Goal: Task Accomplishment & Management: Manage account settings

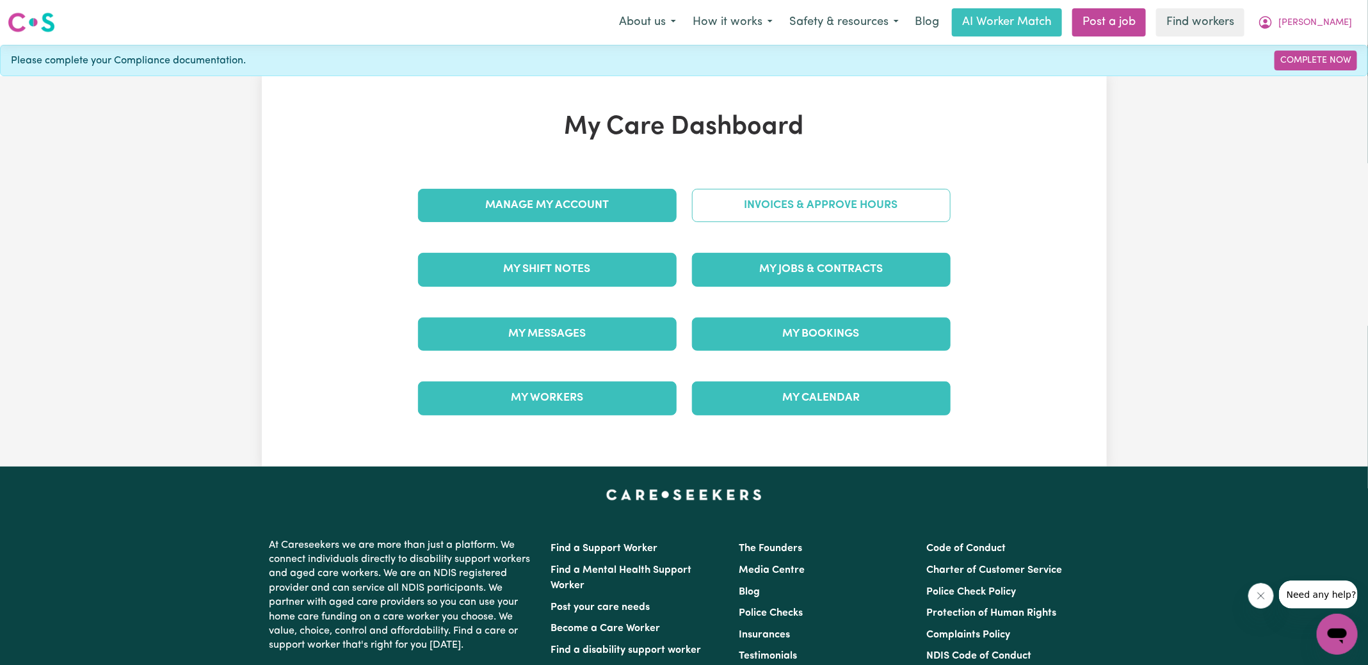
click at [709, 206] on link "Invoices & Approve Hours" at bounding box center [821, 205] width 259 height 33
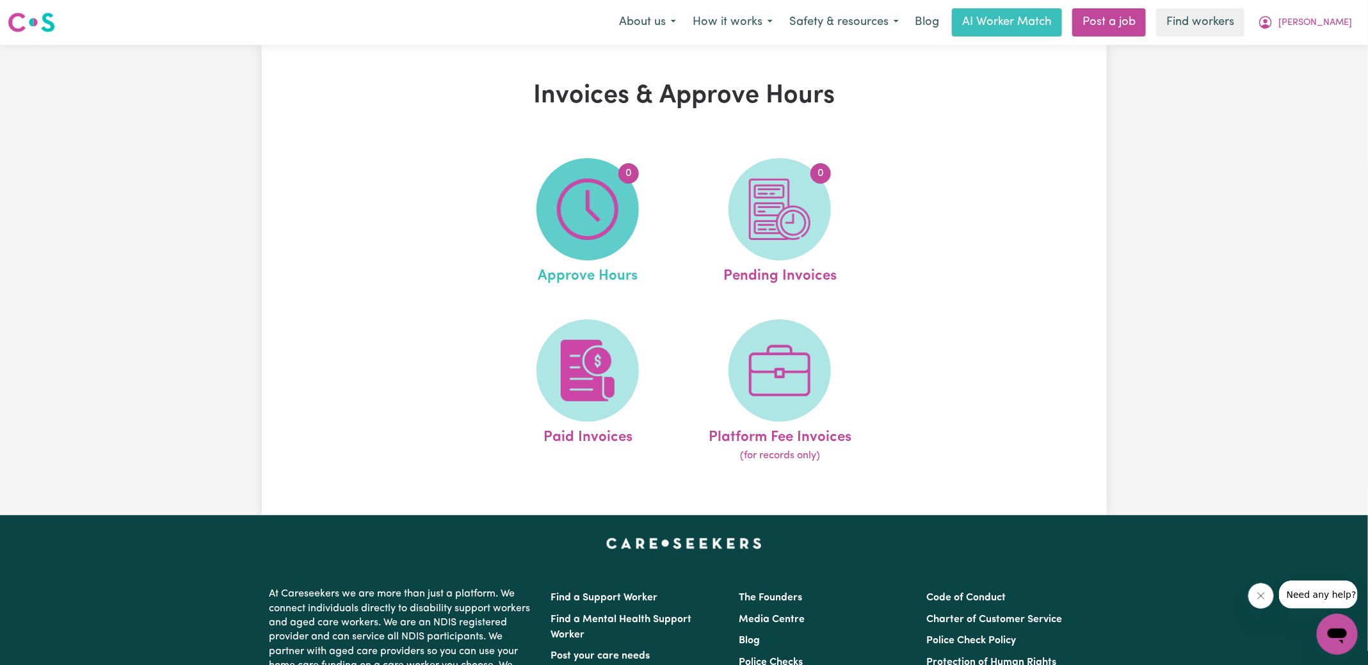
click at [585, 220] on img at bounding box center [587, 209] width 61 height 61
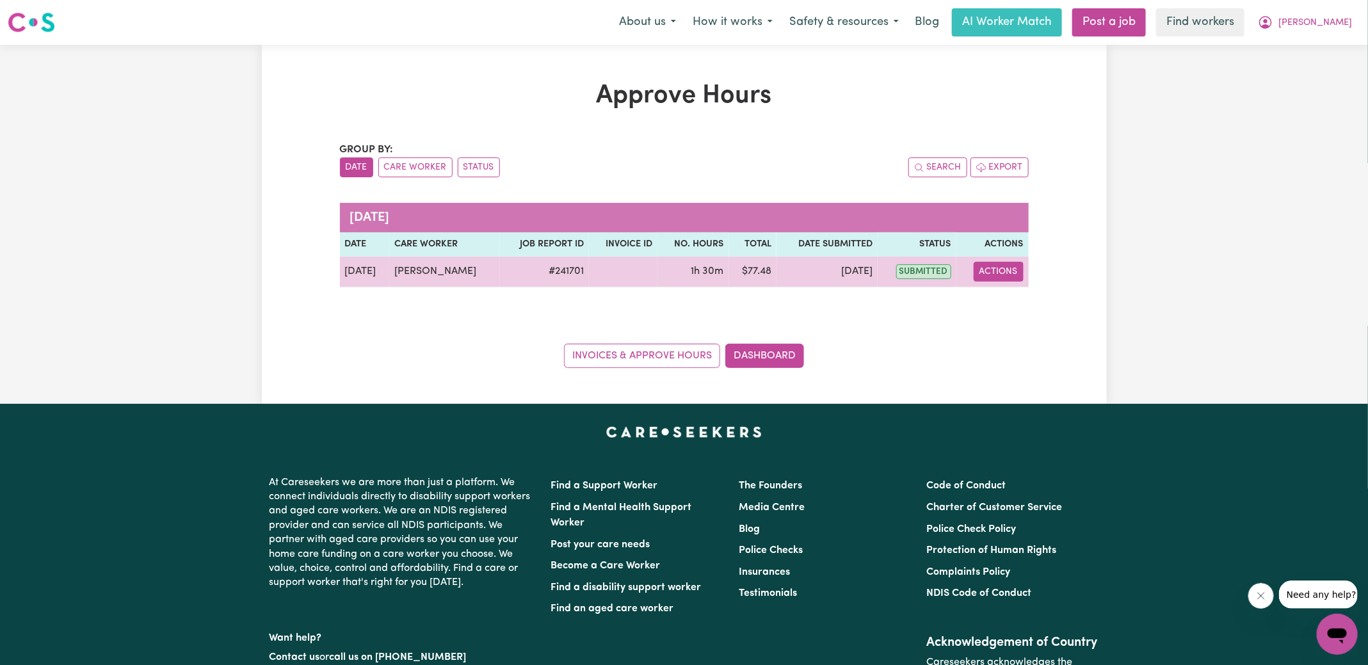
click at [992, 270] on button "Actions" at bounding box center [999, 272] width 50 height 20
click at [1026, 295] on link "View Job Report" at bounding box center [1030, 301] width 109 height 26
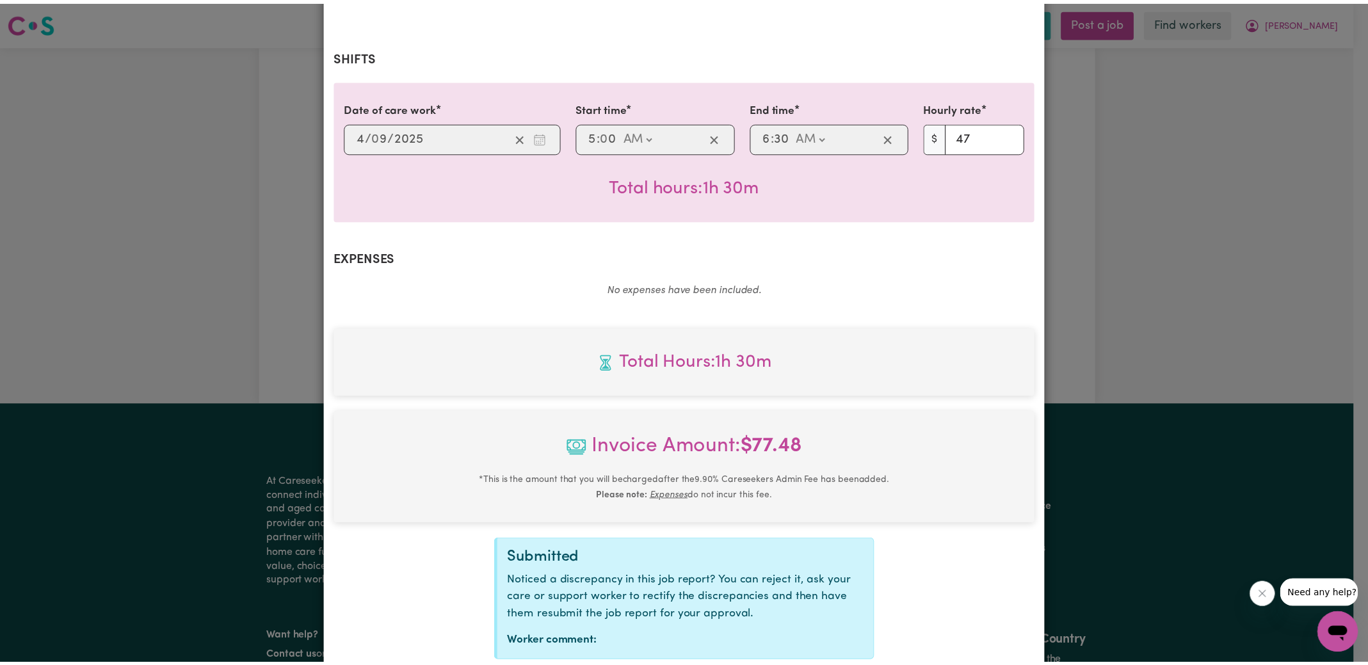
scroll to position [319, 0]
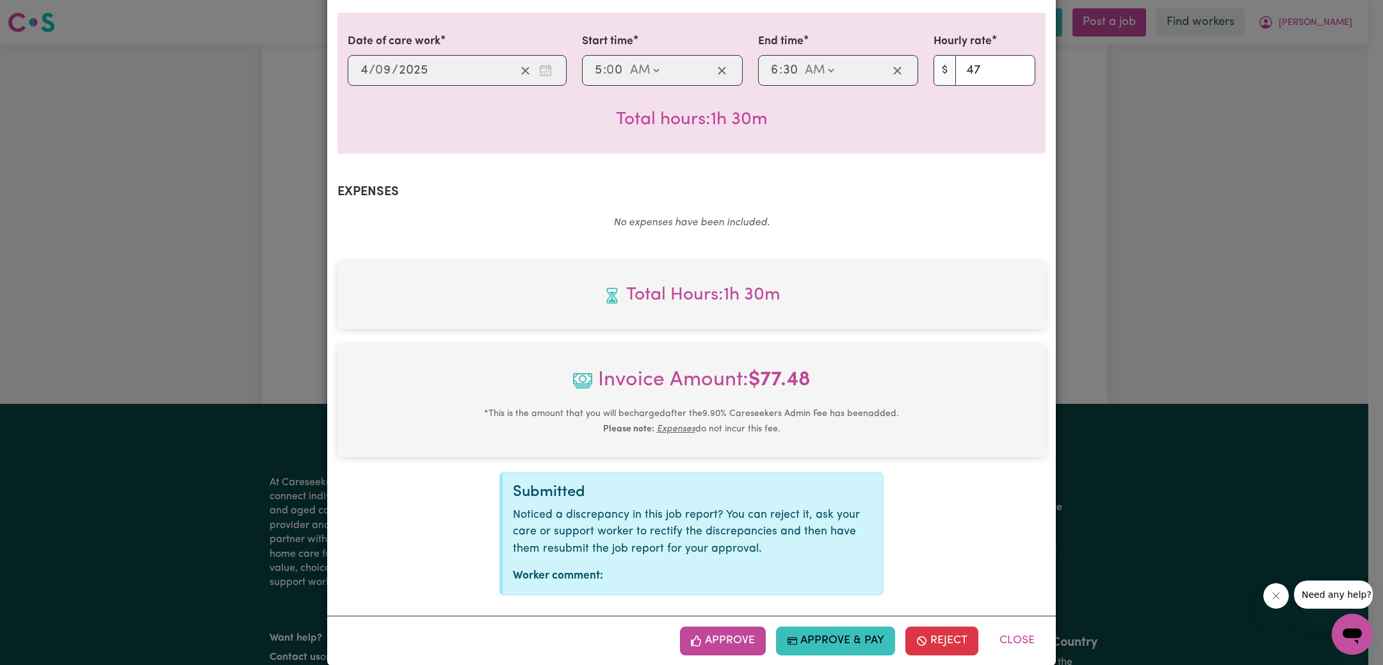
drag, startPoint x: 722, startPoint y: 612, endPoint x: 749, endPoint y: 588, distance: 36.3
click at [722, 627] on button "Approve" at bounding box center [723, 641] width 86 height 28
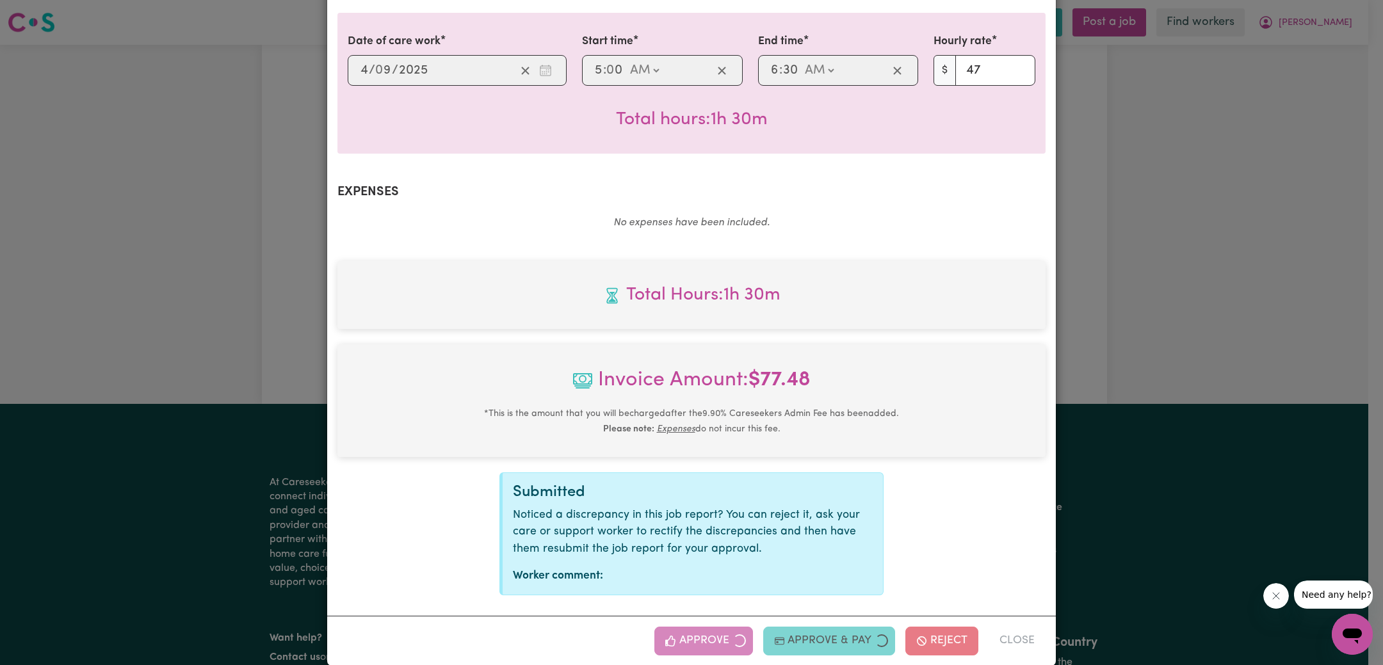
click at [1193, 341] on div "Job Report # 241701 - [PERSON_NAME] Summary Job report # 241701 Client name: [P…" at bounding box center [691, 332] width 1383 height 665
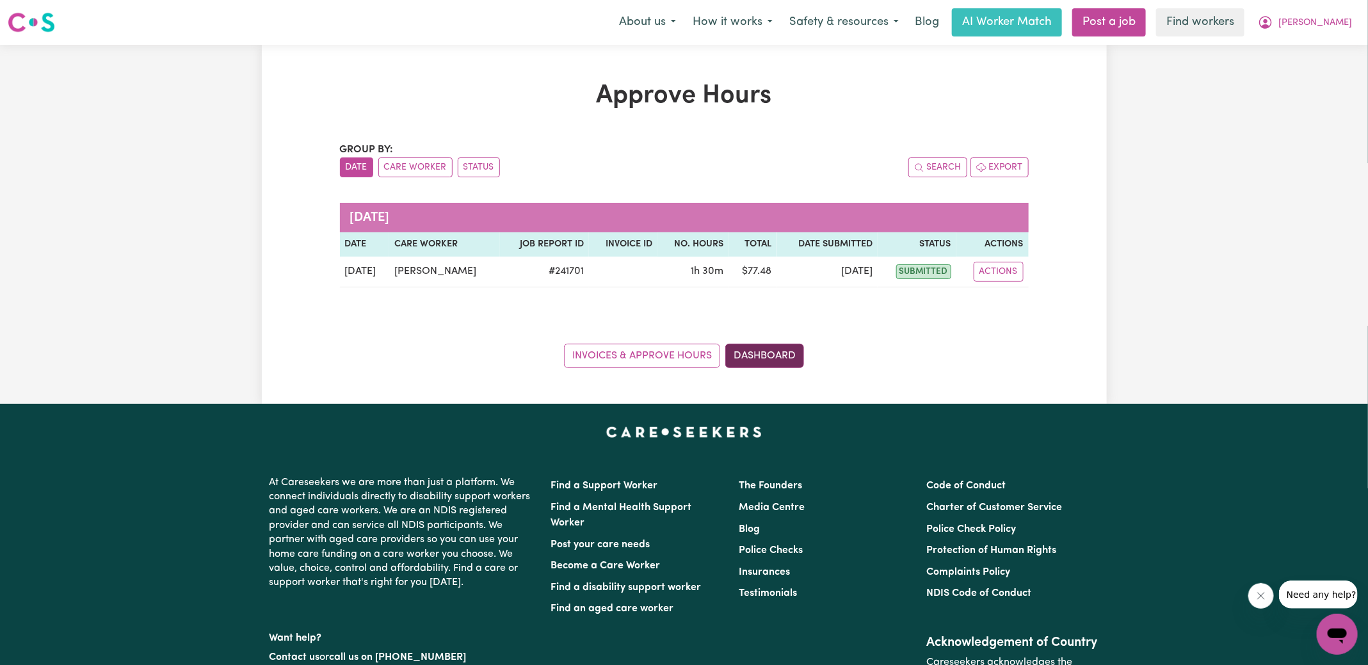
click at [775, 356] on link "Dashboard" at bounding box center [764, 356] width 79 height 24
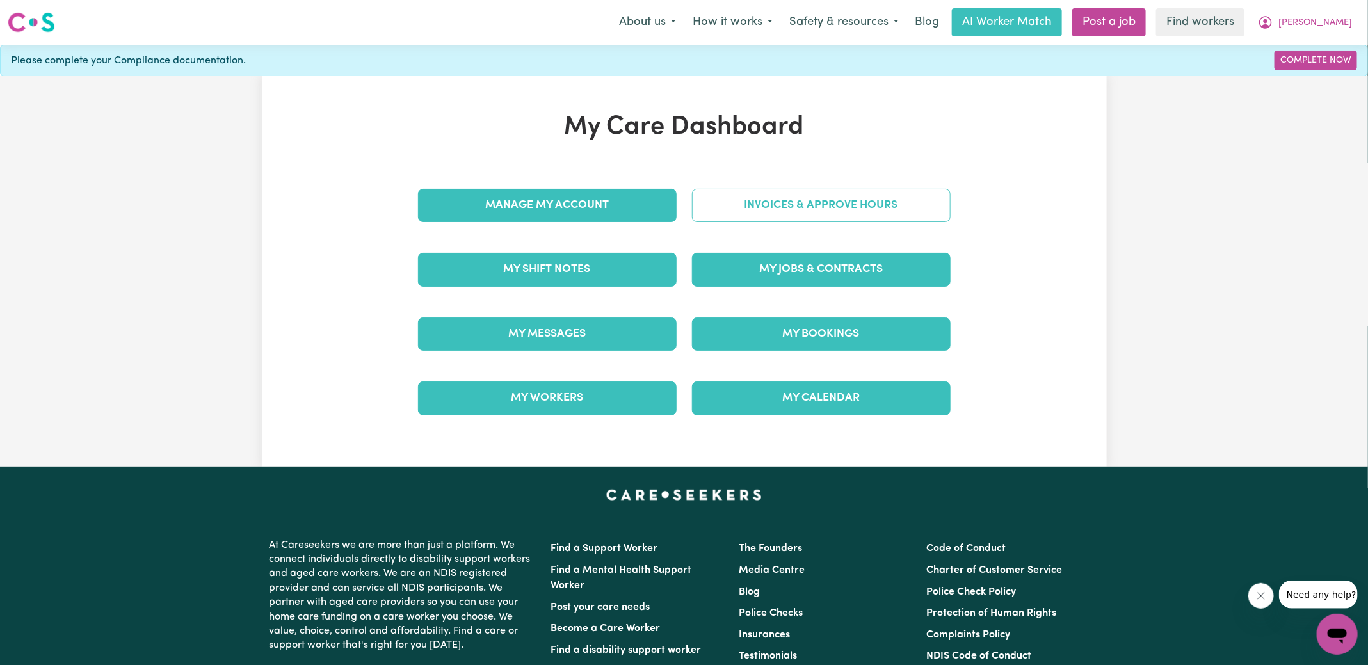
click at [779, 195] on link "Invoices & Approve Hours" at bounding box center [821, 205] width 259 height 33
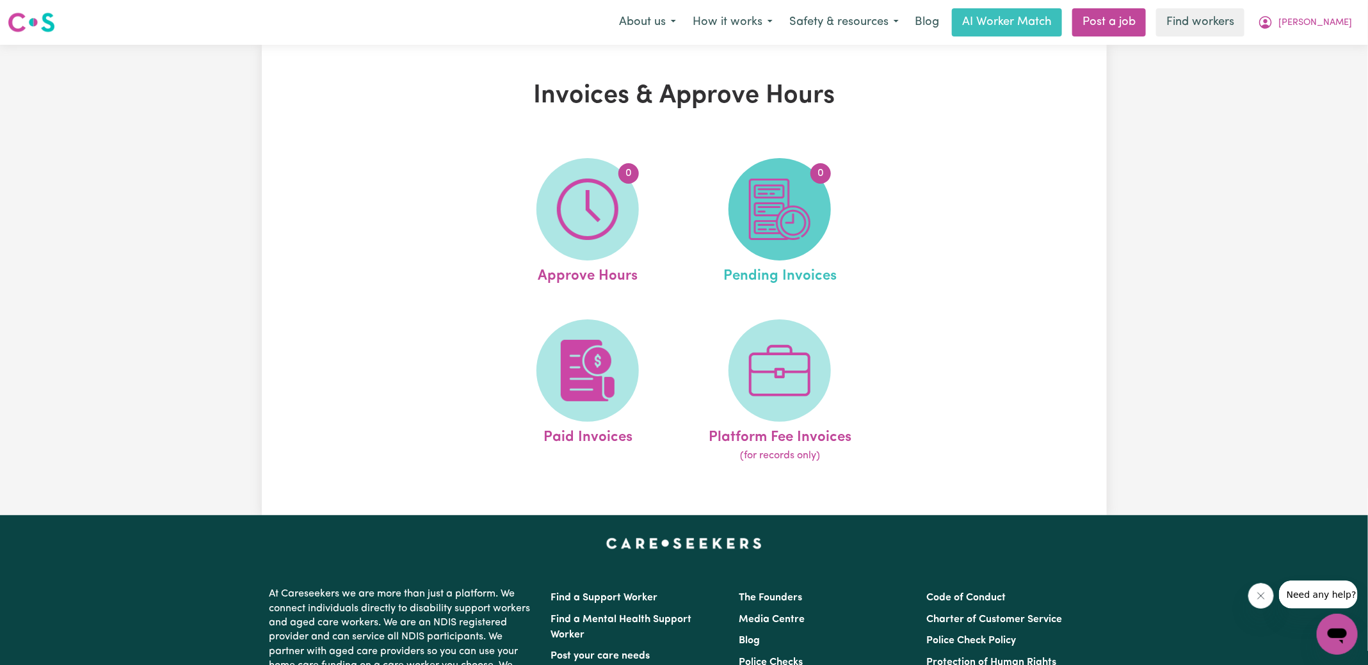
click at [796, 217] on img at bounding box center [779, 209] width 61 height 61
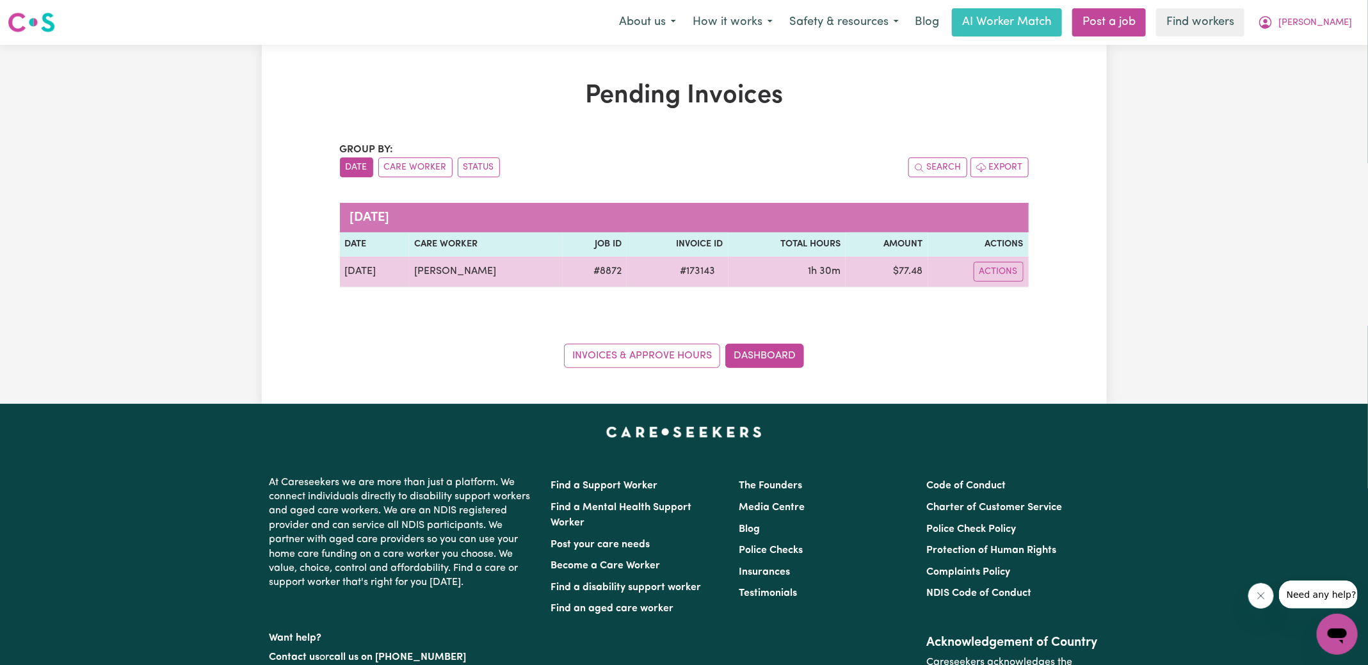
click at [699, 268] on span "# 173143" at bounding box center [698, 271] width 51 height 15
click at [698, 268] on span "# 173143" at bounding box center [698, 271] width 51 height 15
click at [688, 271] on span "# 173143" at bounding box center [698, 271] width 51 height 15
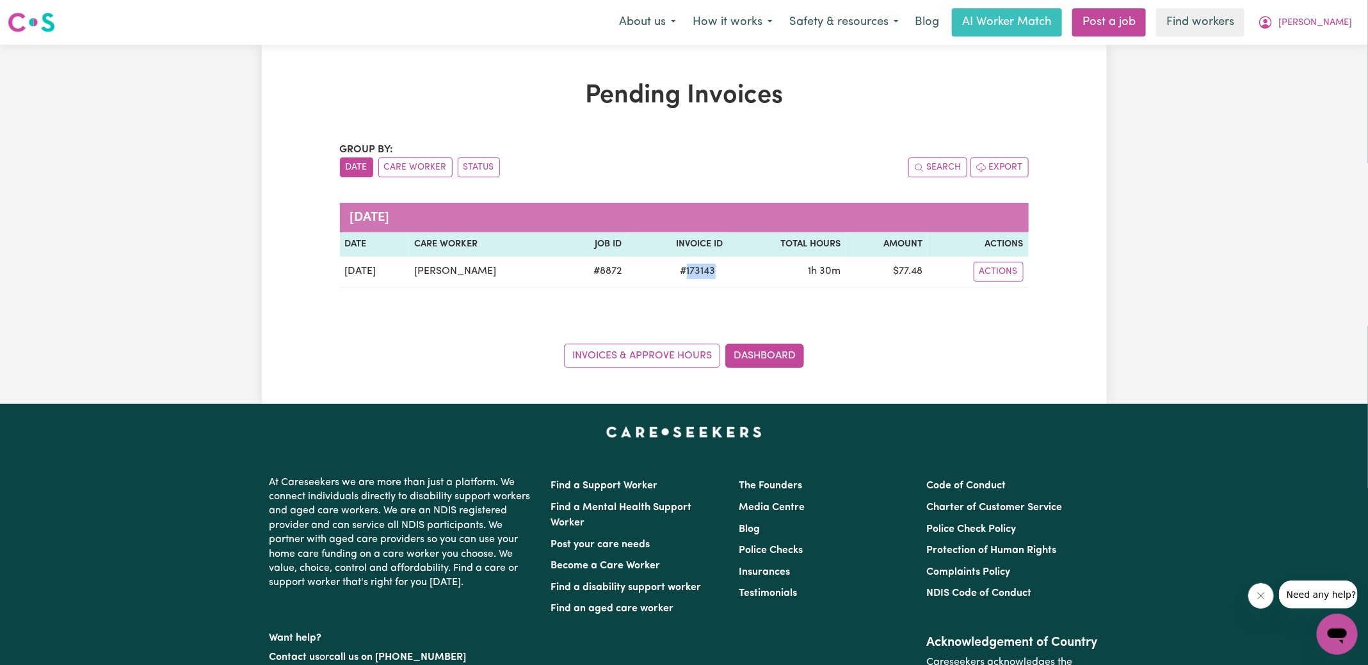
copy span "173143"
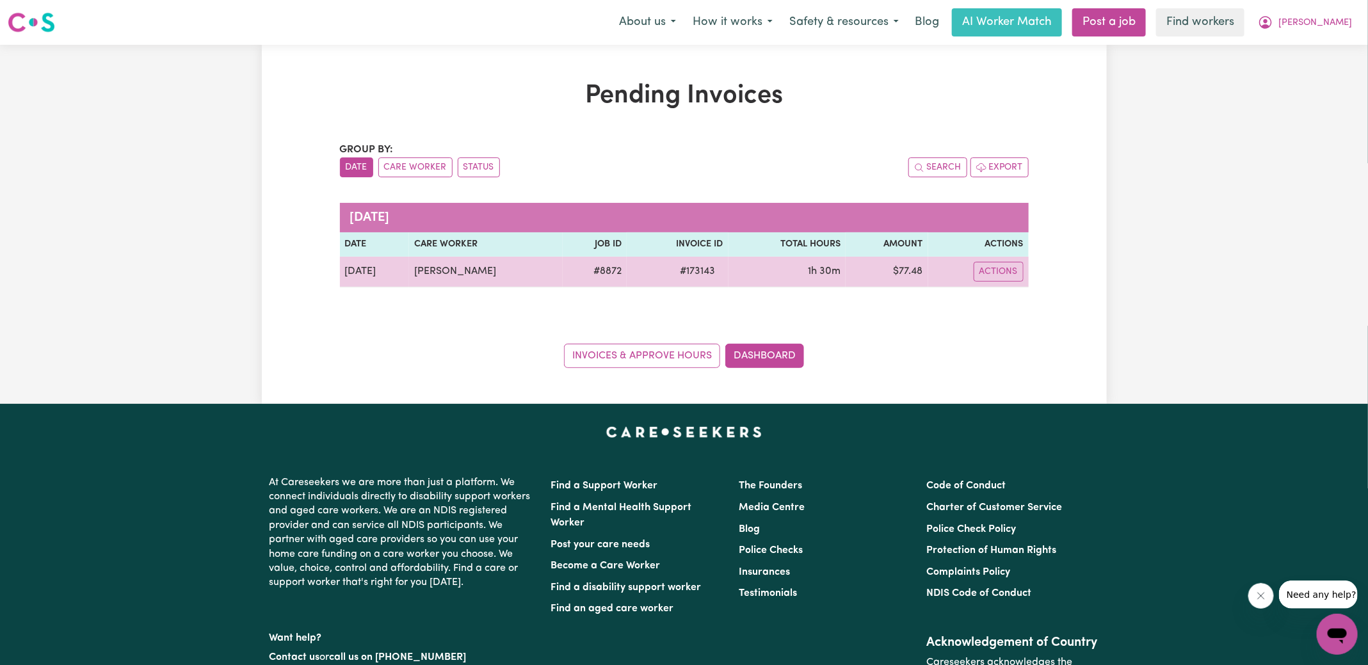
click at [909, 270] on td "$ 77.48" at bounding box center [887, 272] width 82 height 31
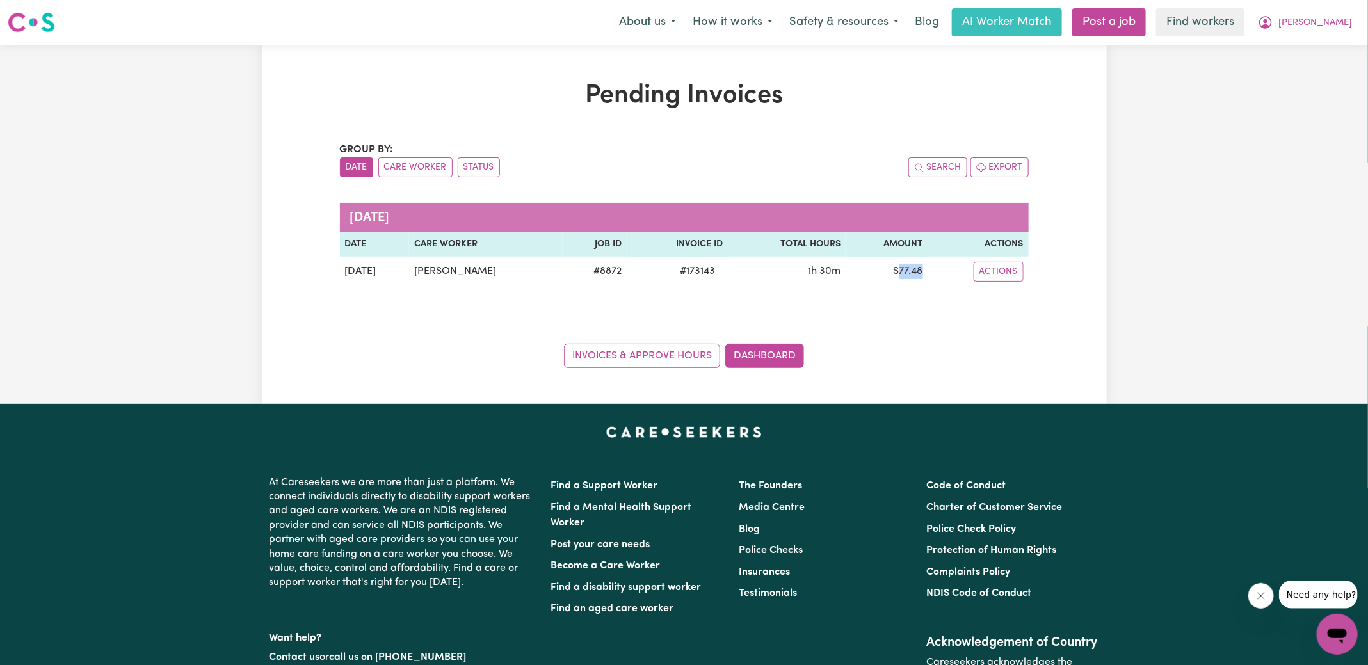
copy td "77.48"
click at [1274, 28] on icon "My Account" at bounding box center [1265, 22] width 15 height 15
click at [1295, 76] on link "Logout" at bounding box center [1309, 73] width 101 height 24
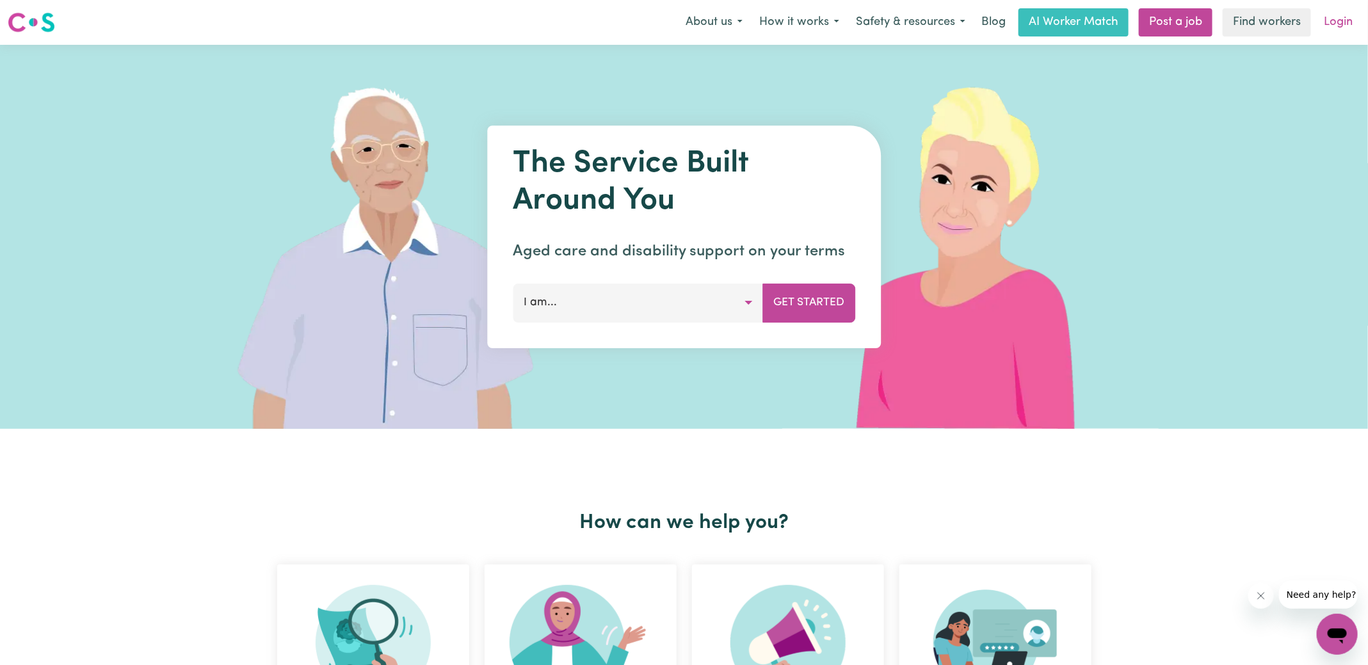
click at [1318, 32] on link "Login" at bounding box center [1338, 22] width 44 height 28
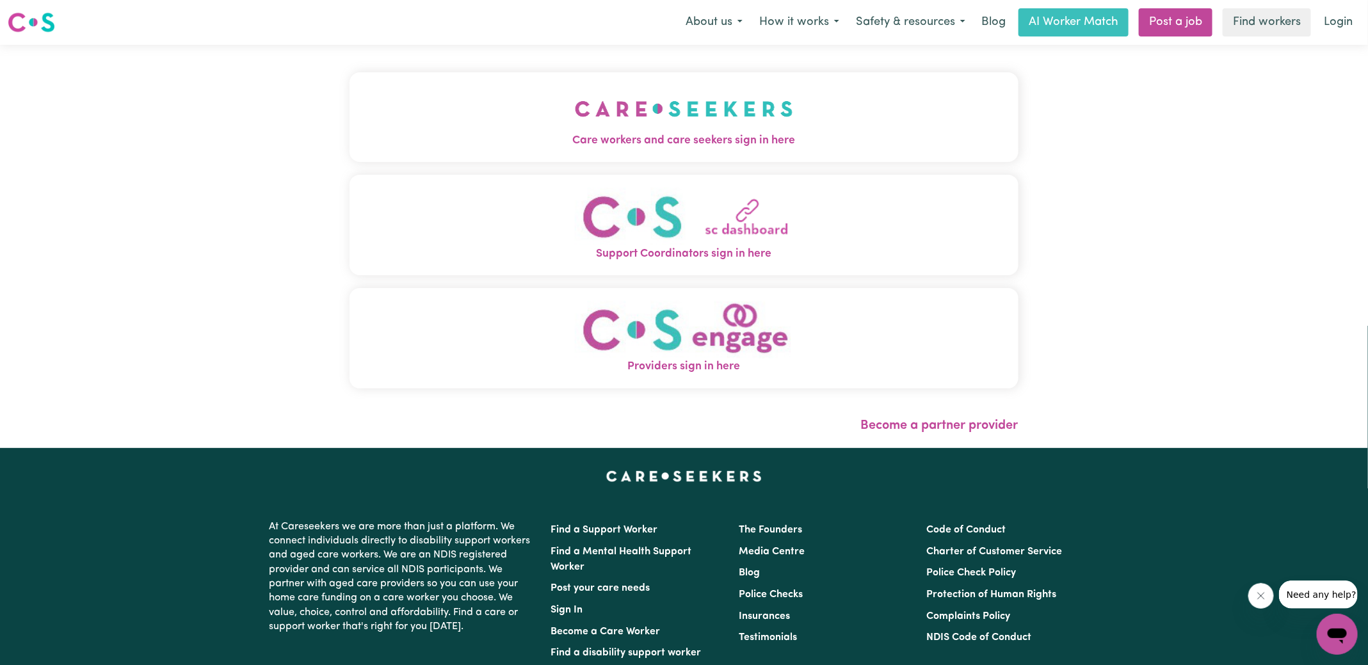
click at [773, 113] on img "Care workers and care seekers sign in here" at bounding box center [684, 108] width 218 height 47
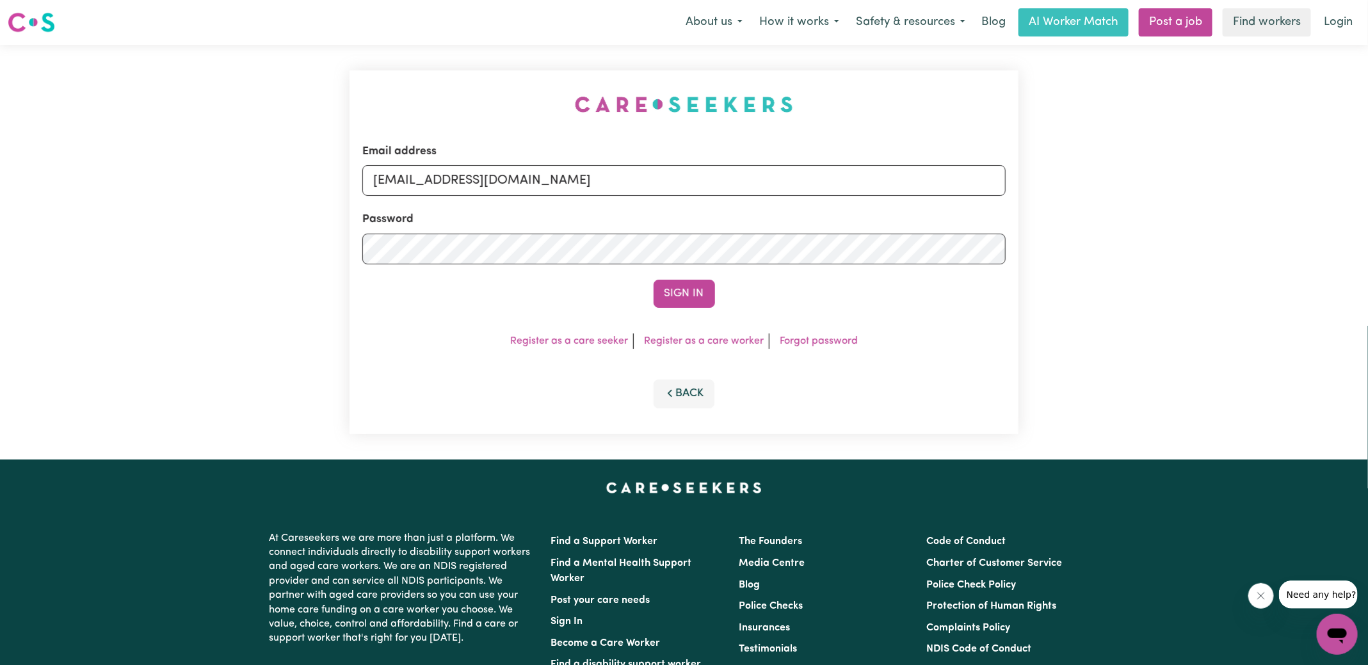
click at [305, 122] on div "Email address [EMAIL_ADDRESS][DOMAIN_NAME] Password Sign In Register as a care …" at bounding box center [684, 252] width 1368 height 415
drag, startPoint x: 437, startPoint y: 180, endPoint x: 1190, endPoint y: 238, distance: 755.8
click at [1190, 238] on div "Email address [EMAIL_ADDRESS][DOMAIN_NAME] Password Sign In Register as a care …" at bounding box center [684, 252] width 1368 height 415
type input "[EMAIL_ADDRESS][DOMAIN_NAME]"
click at [654, 280] on button "Sign In" at bounding box center [684, 294] width 61 height 28
